Goal: Download file/media

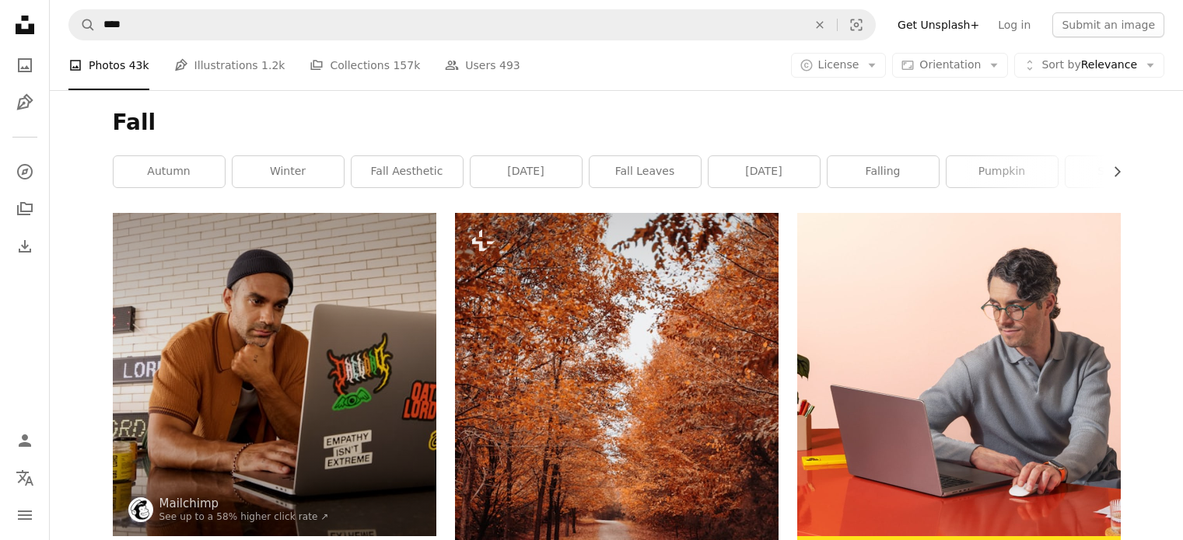
scroll to position [3920, 0]
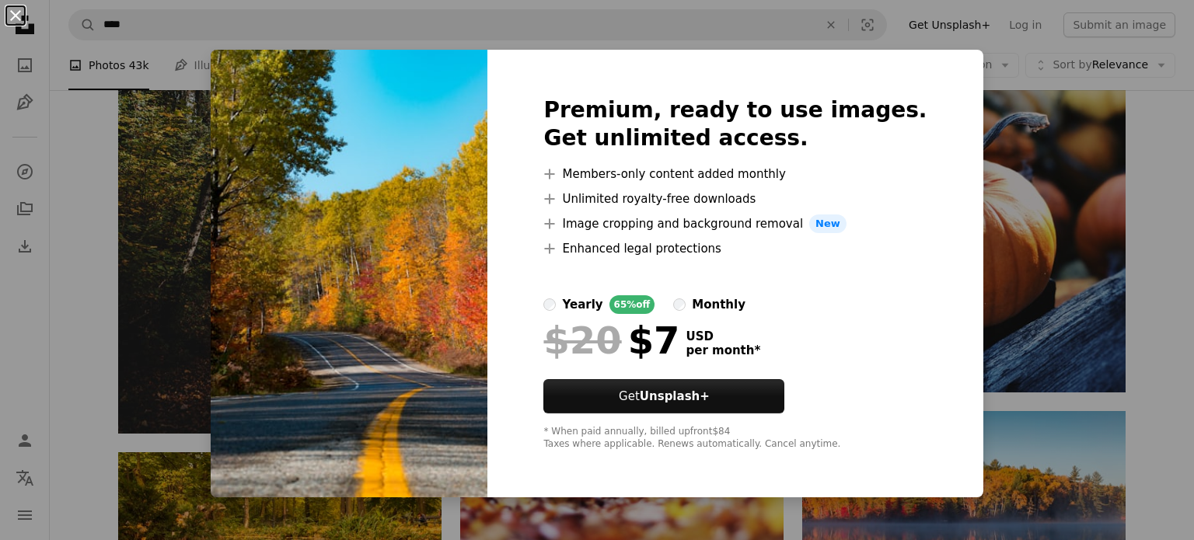
click at [14, 15] on button "An X shape" at bounding box center [15, 15] width 19 height 19
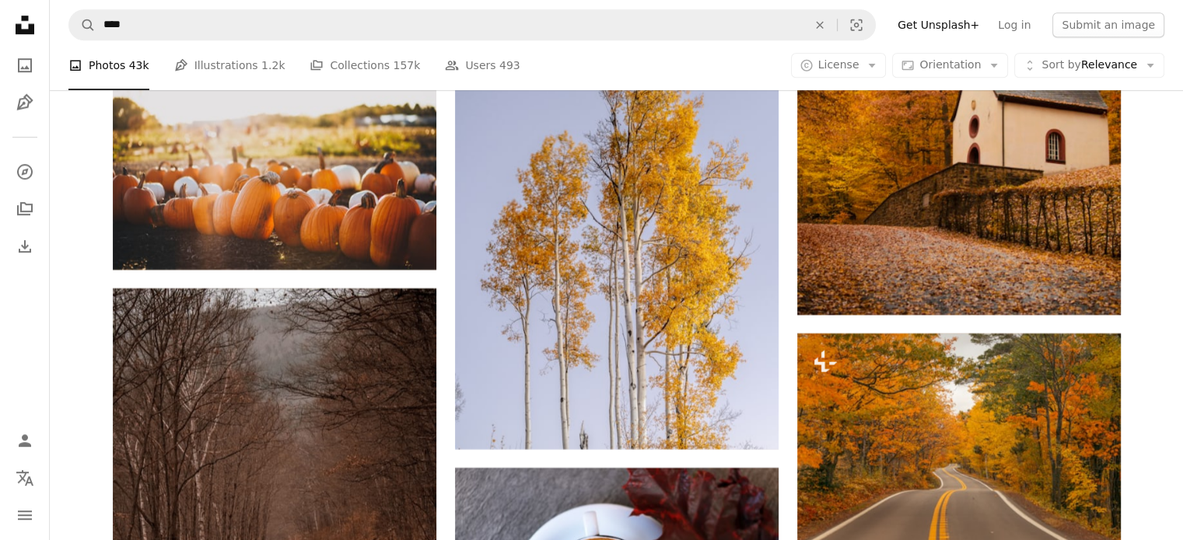
scroll to position [13050, 0]
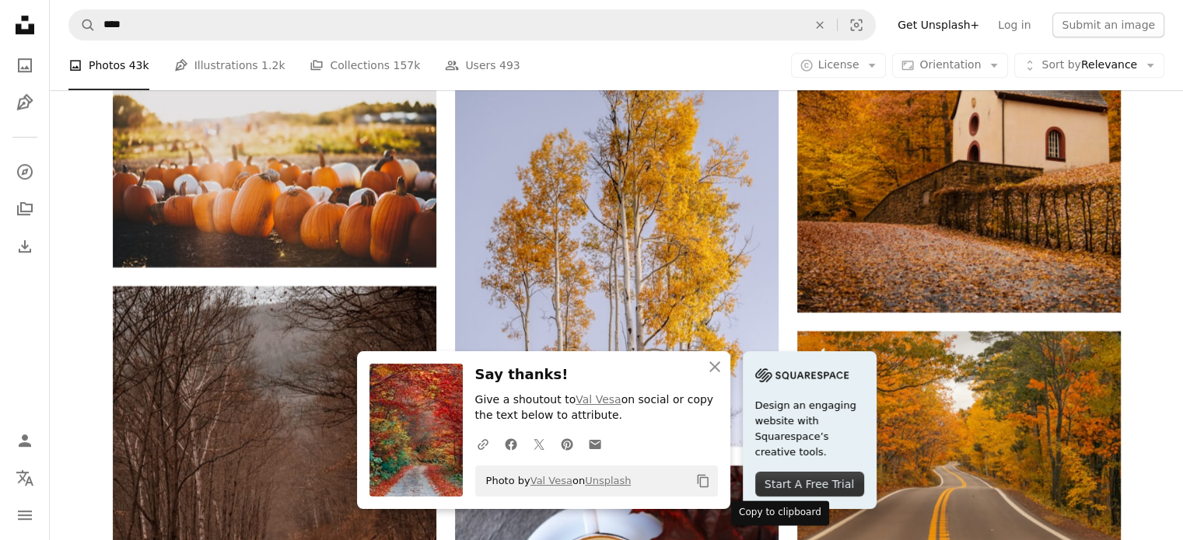
click at [710, 476] on icon "Copy content" at bounding box center [703, 481] width 14 height 14
drag, startPoint x: 714, startPoint y: 478, endPoint x: 555, endPoint y: 488, distance: 158.9
click at [555, 488] on div "Photo by [PERSON_NAME] on Unsplash Copy content" at bounding box center [596, 481] width 243 height 31
copy span "Photo by [PERSON_NAME] on Unsplash"
